Goal: Task Accomplishment & Management: Use online tool/utility

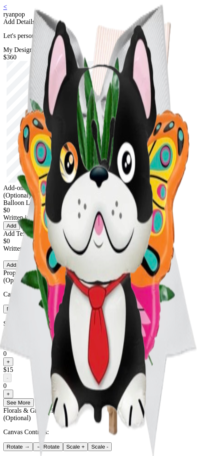
click at [7, 9] on link "<" at bounding box center [5, 6] width 4 height 7
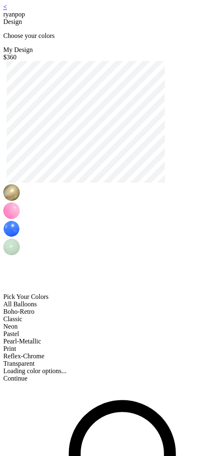
click at [7, 10] on link "<" at bounding box center [5, 6] width 4 height 7
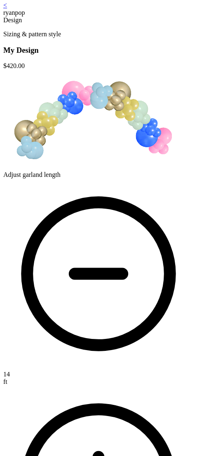
click at [55, 170] on img at bounding box center [93, 120] width 180 height 100
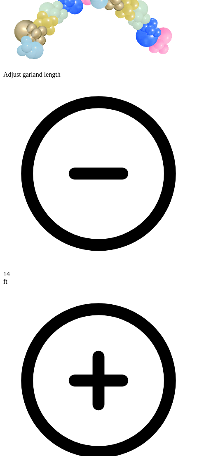
scroll to position [113, 0]
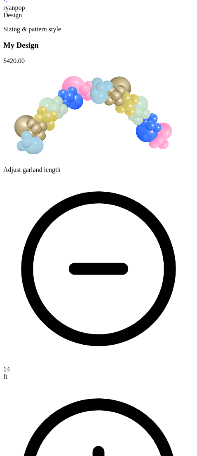
scroll to position [0, 0]
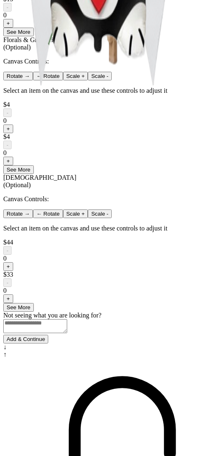
scroll to position [470, 0]
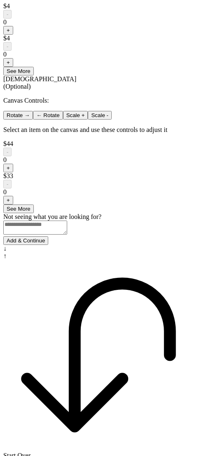
click at [48, 245] on button "Add & Continue" at bounding box center [25, 240] width 45 height 9
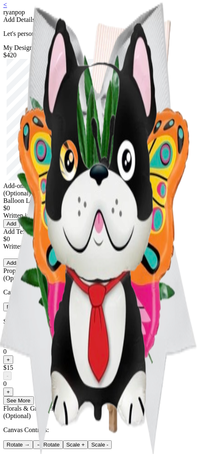
scroll to position [0, 0]
